Goal: Task Accomplishment & Management: Manage account settings

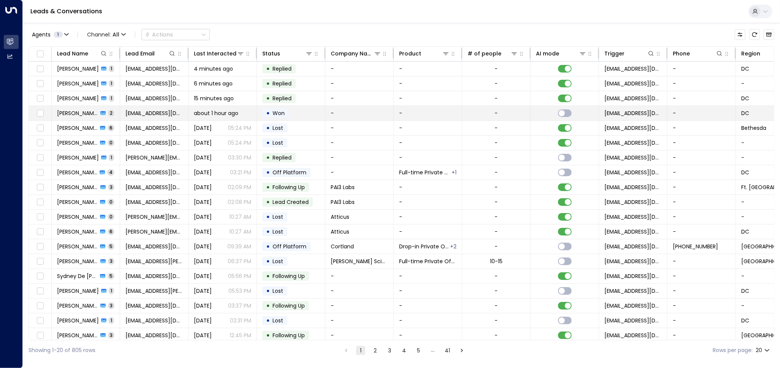
click at [222, 110] on tbody "J.P. Cooney 1 jpcooney1@gmail.com 4 minutes ago • Replied - - - noreply@notific…" at bounding box center [451, 210] width 844 height 297
